Goal: Check status: Check status

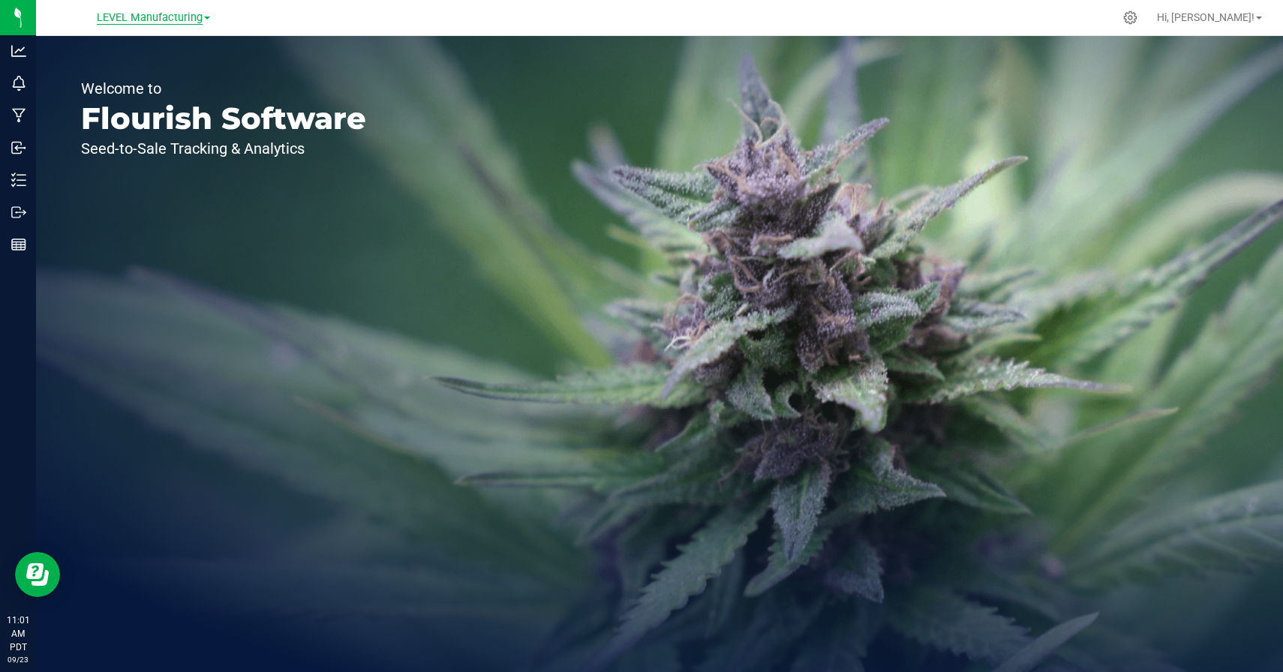
click at [184, 19] on span "LEVEL Manufacturing" at bounding box center [150, 18] width 106 height 14
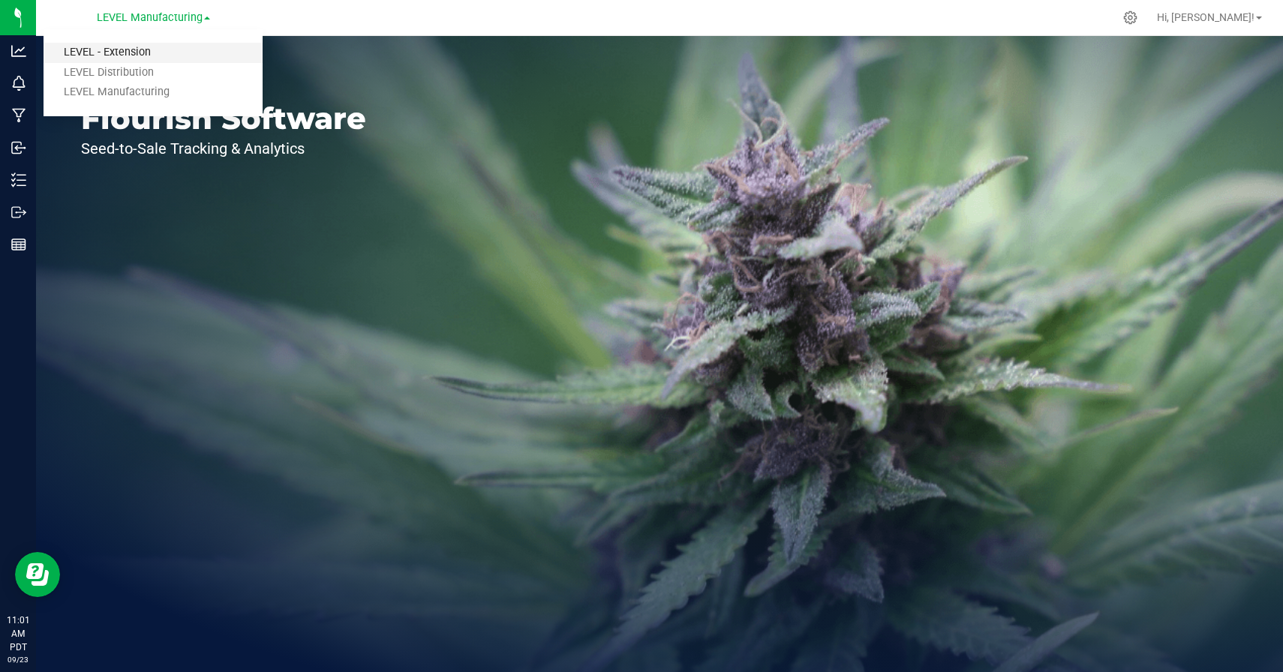
click at [139, 53] on link "LEVEL - Extension" at bounding box center [153, 53] width 219 height 20
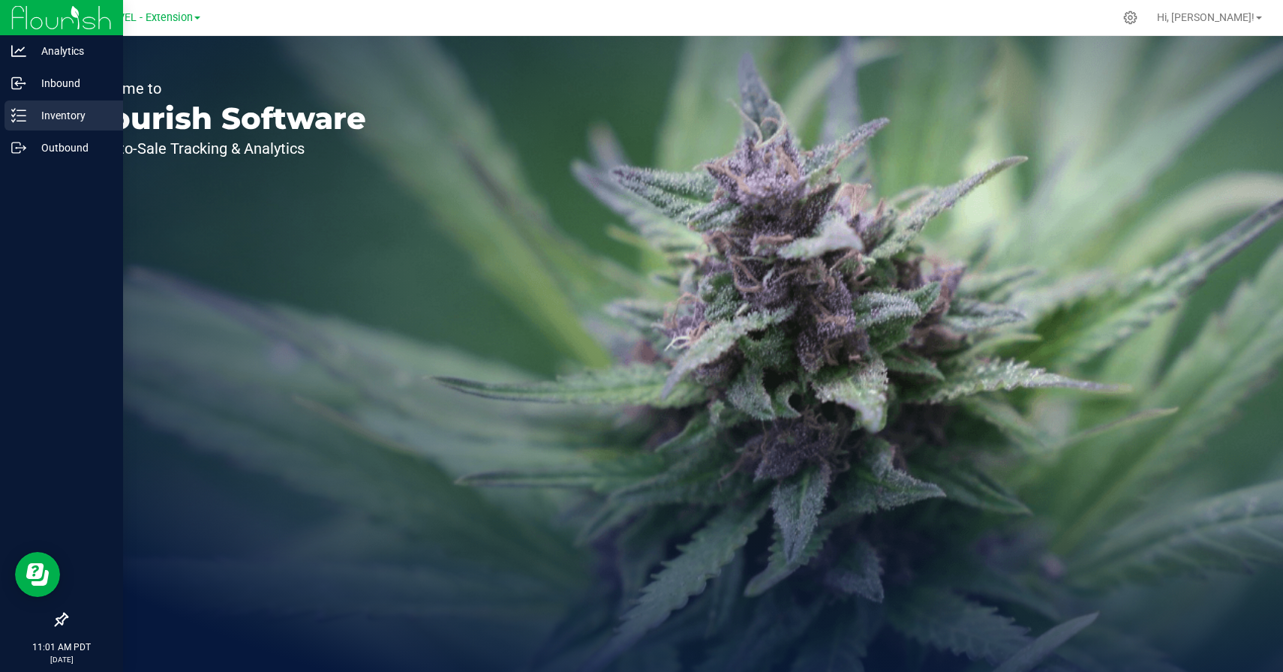
click at [13, 113] on icon at bounding box center [18, 115] width 15 height 15
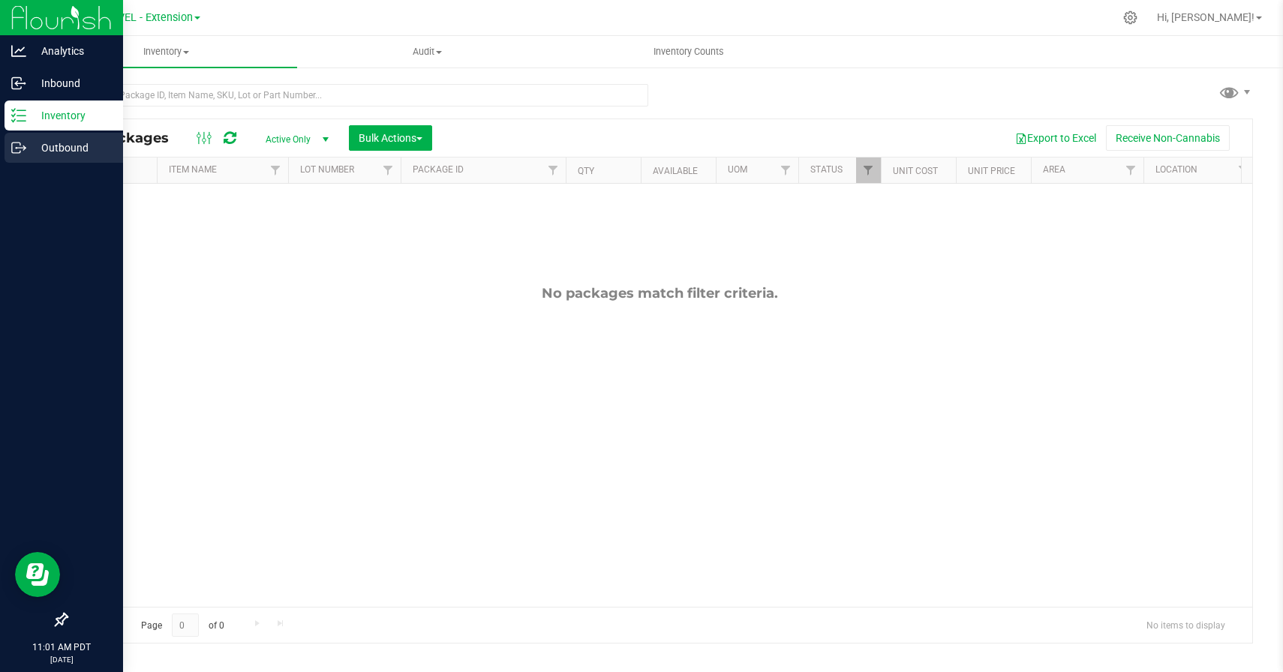
click at [50, 152] on p "Outbound" at bounding box center [71, 148] width 90 height 18
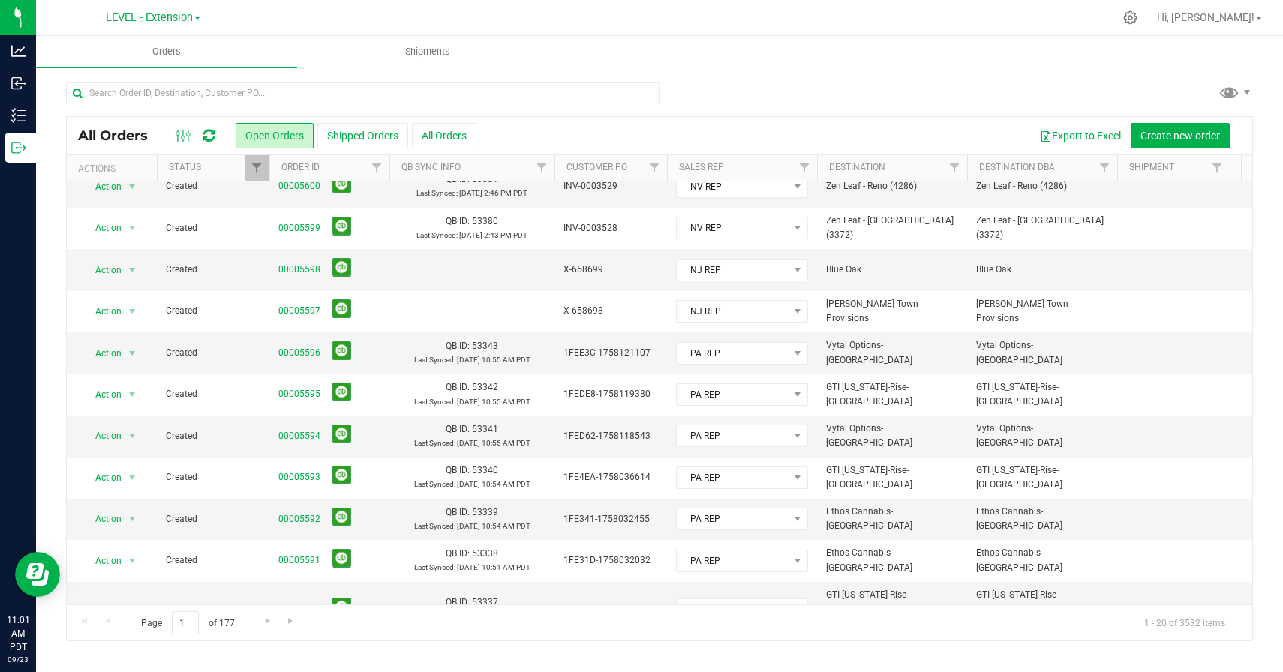
scroll to position [399, 0]
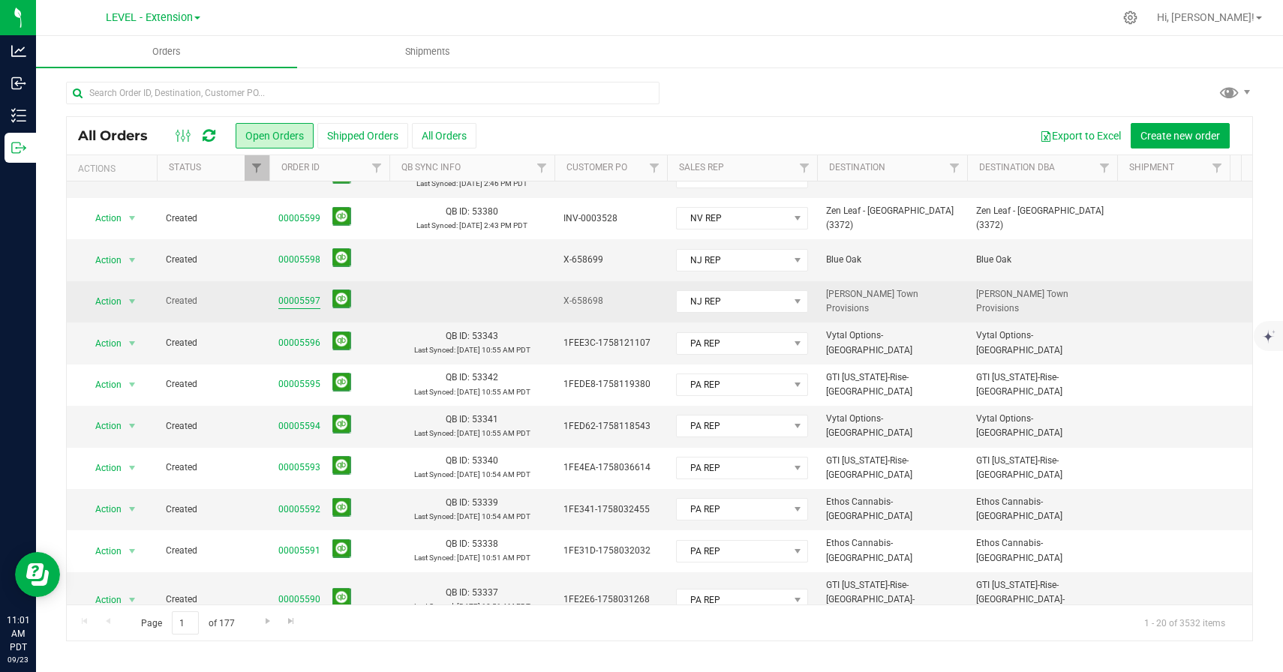
click at [301, 296] on link "00005597" at bounding box center [299, 301] width 42 height 14
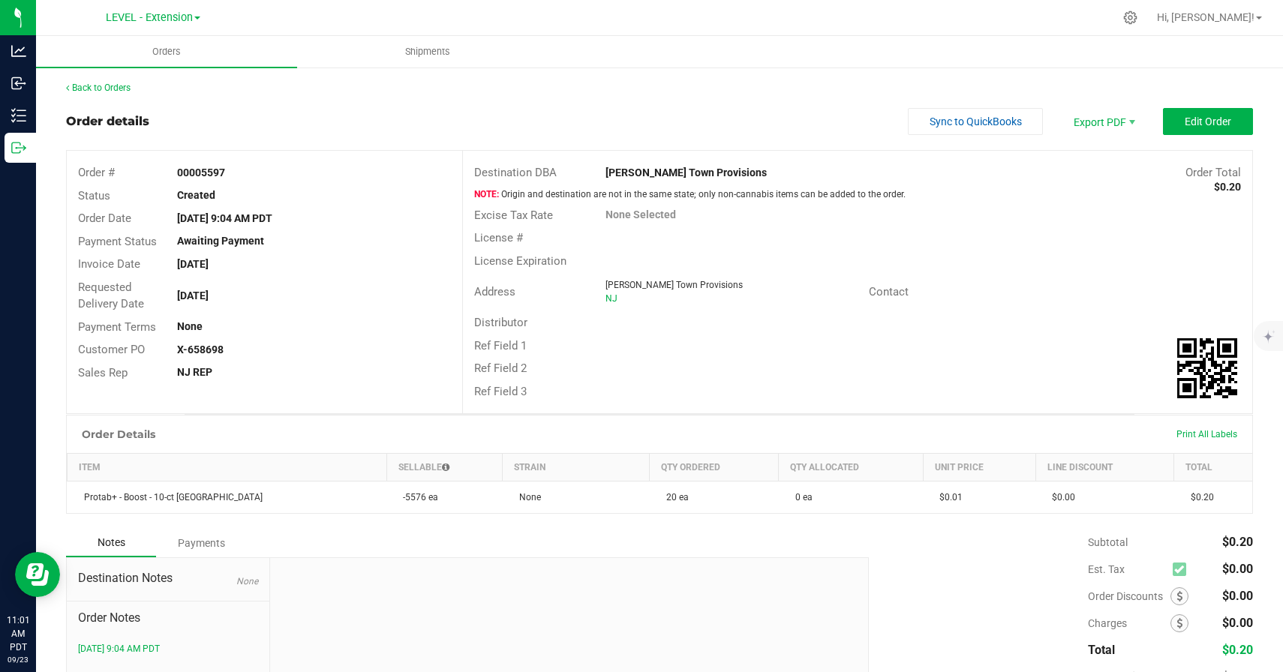
scroll to position [4, 0]
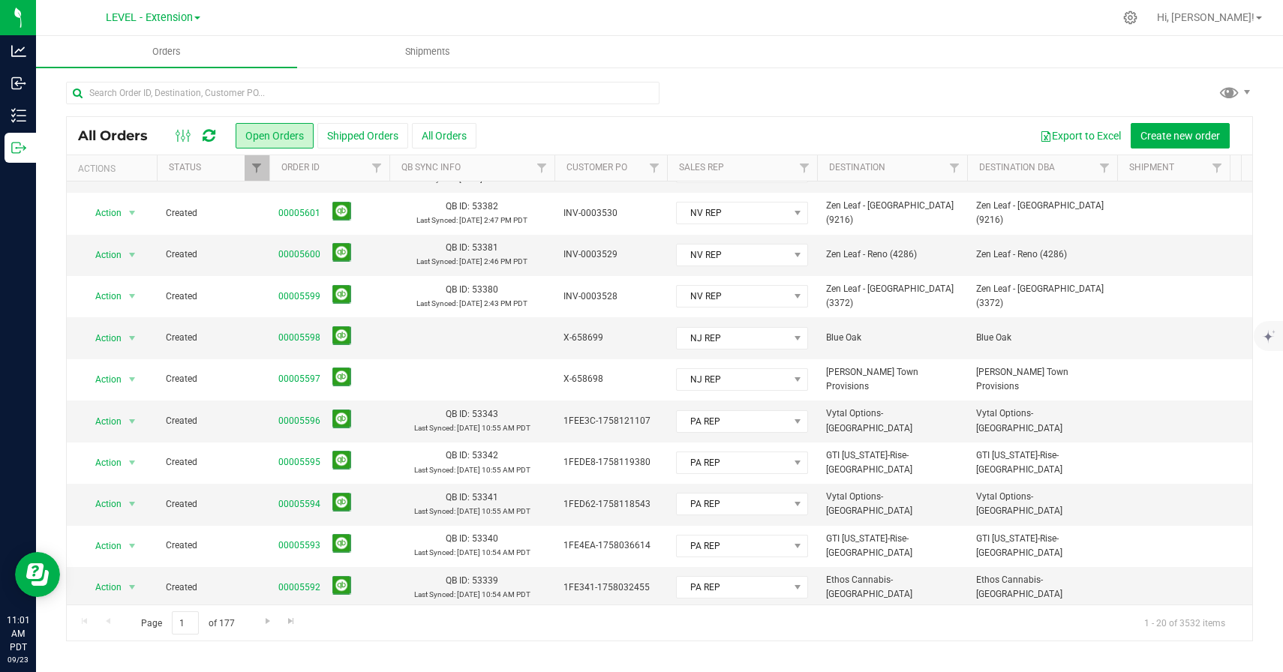
scroll to position [419, 0]
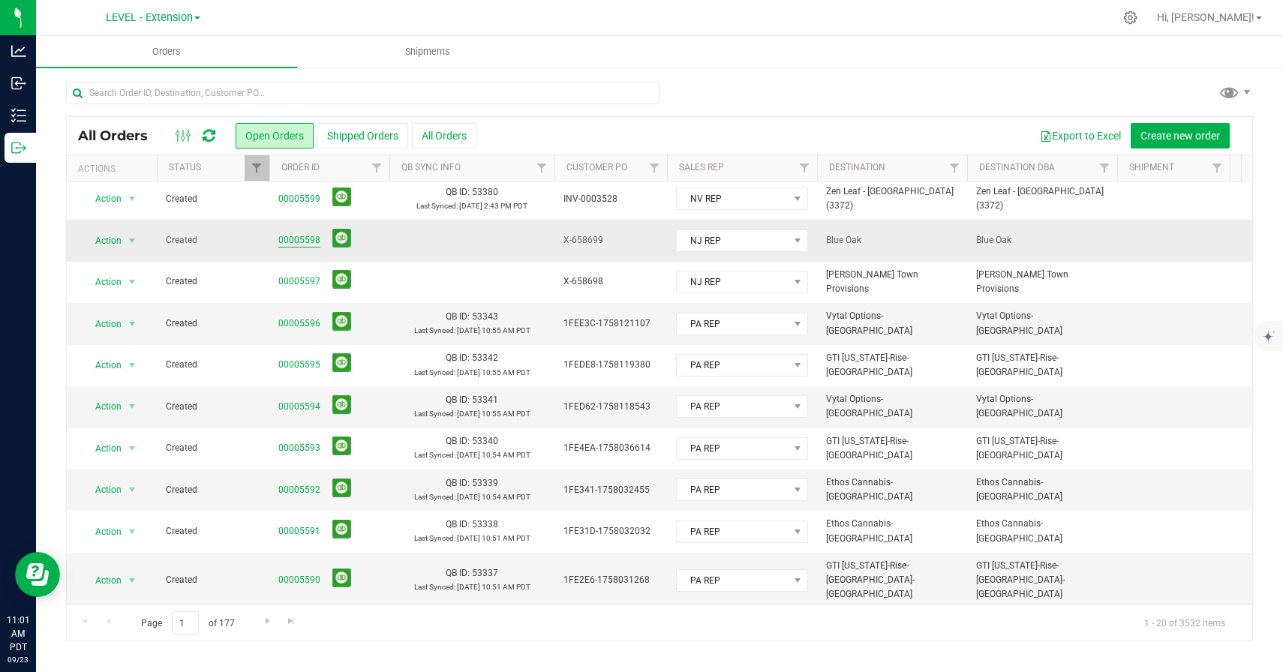
click at [305, 242] on link "00005598" at bounding box center [299, 240] width 42 height 14
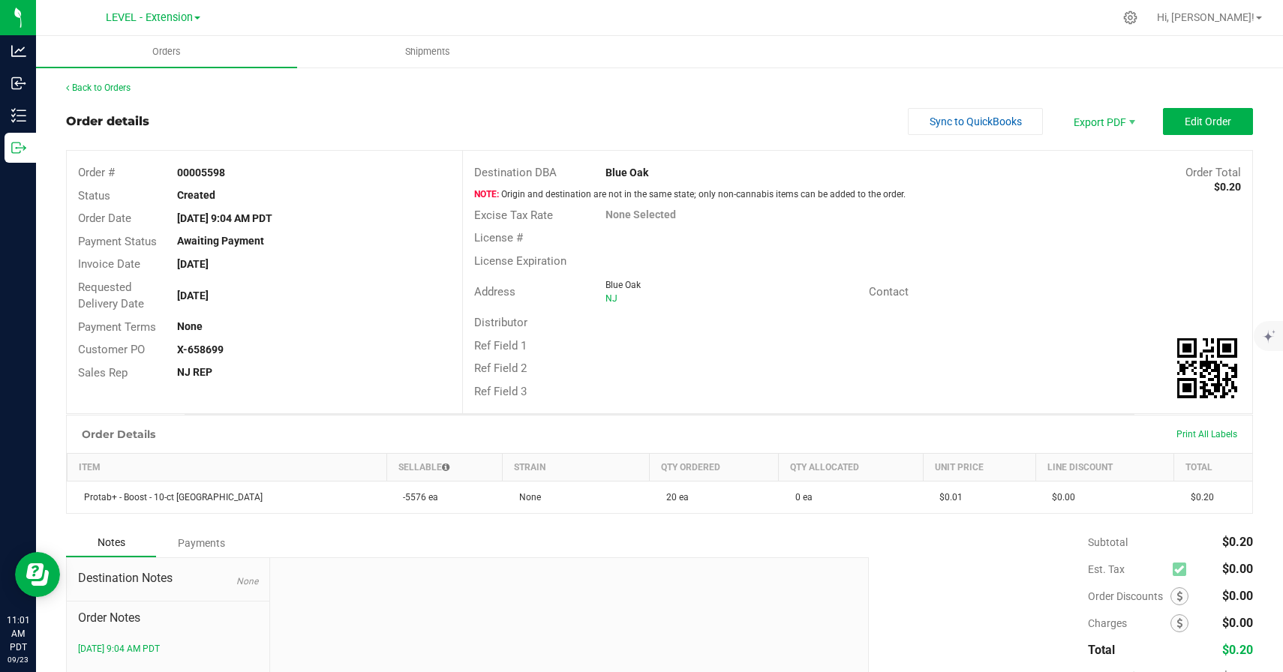
scroll to position [21, 0]
